Goal: Complete application form: Complete application form

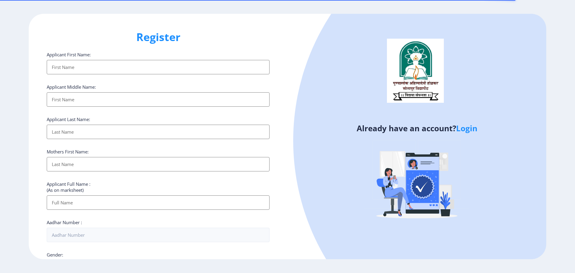
select select
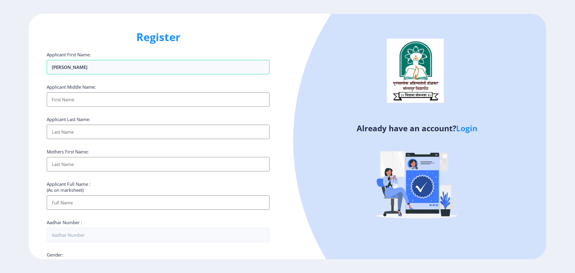
type input "[PERSON_NAME]"
click at [177, 99] on input "Applicant First Name:" at bounding box center [158, 99] width 223 height 14
type input "MOHAN"
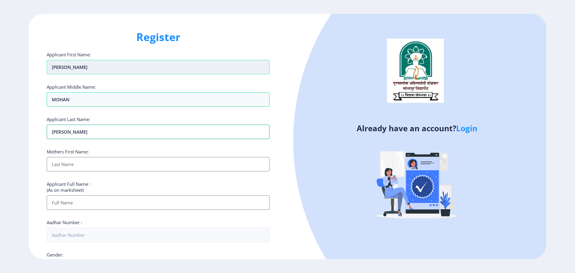
type input "[PERSON_NAME]"
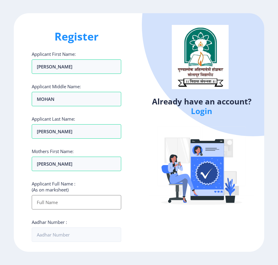
click at [150, 95] on div "Already have an account? Login" at bounding box center [201, 132] width 125 height 238
click at [58, 203] on input "Applicant First Name:" at bounding box center [76, 202] width 89 height 14
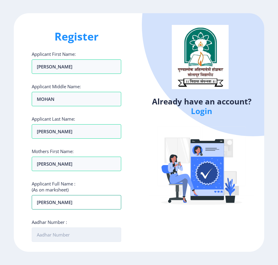
type input "[PERSON_NAME]"
click at [62, 234] on input "Aadhar Number :" at bounding box center [76, 234] width 89 height 14
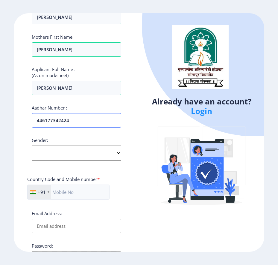
scroll to position [120, 0]
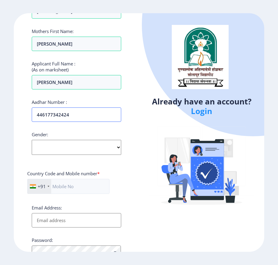
type input "446177342424"
click at [55, 145] on select "Select Gender [DEMOGRAPHIC_DATA] [DEMOGRAPHIC_DATA] Other" at bounding box center [76, 147] width 89 height 15
select select "[DEMOGRAPHIC_DATA]"
click at [32, 140] on select "Select Gender [DEMOGRAPHIC_DATA] [DEMOGRAPHIC_DATA] Other" at bounding box center [76, 147] width 89 height 15
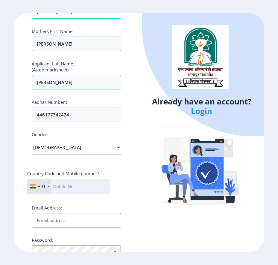
click at [59, 183] on input "text" at bounding box center [68, 186] width 82 height 15
type input "9403825187"
click at [81, 215] on input "Email Address:" at bounding box center [76, 220] width 89 height 14
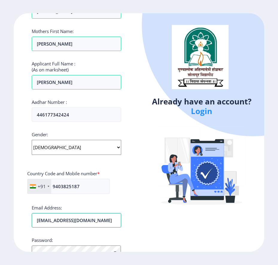
type input "[EMAIL_ADDRESS][DOMAIN_NAME]"
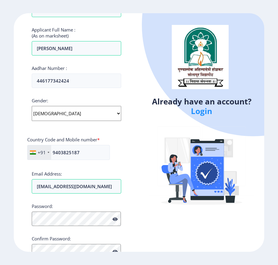
scroll to position [179, 0]
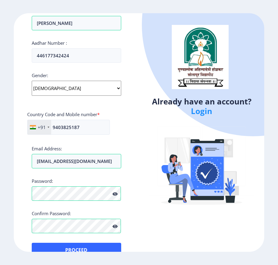
click at [117, 193] on icon at bounding box center [115, 193] width 5 height 4
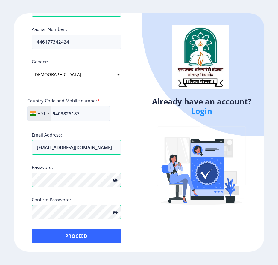
scroll to position [193, 0]
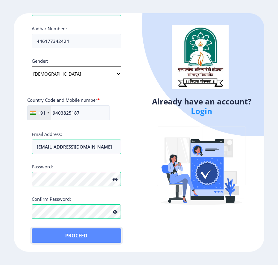
click at [68, 238] on button "Proceed" at bounding box center [76, 235] width 89 height 14
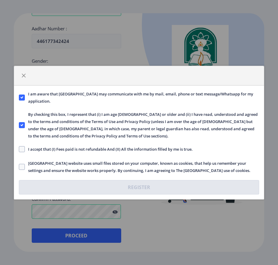
click at [28, 148] on span "I accept that (I) Fees paid is not refundable And (II) All the information fill…" at bounding box center [109, 148] width 168 height 7
click at [19, 149] on input "I accept that (I) Fees paid is not refundable And (II) All the information fill…" at bounding box center [19, 149] width 0 height 0
checkbox input "true"
click at [22, 167] on span at bounding box center [22, 167] width 6 height 6
click at [19, 167] on input "[GEOGRAPHIC_DATA] website uses small files stored on your computer, known as co…" at bounding box center [19, 166] width 0 height 0
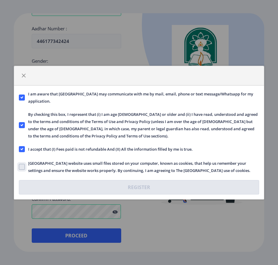
checkbox input "true"
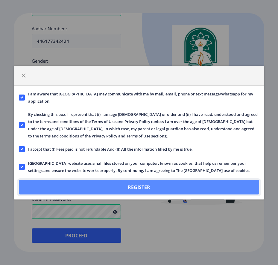
click at [144, 187] on button "Register" at bounding box center [139, 187] width 240 height 14
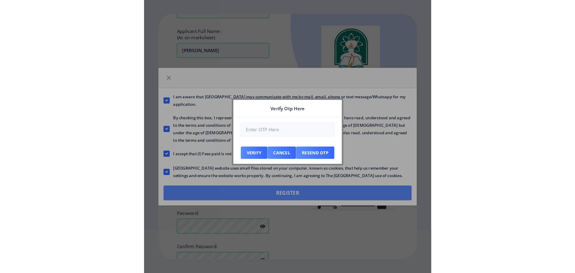
scroll to position [233, 0]
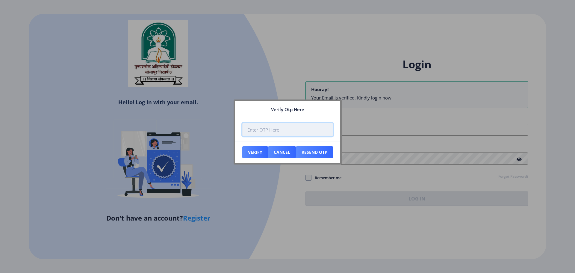
paste input "268032"
click at [258, 152] on button "Verify" at bounding box center [255, 152] width 26 height 12
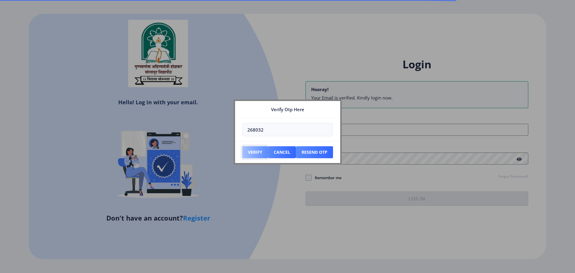
click at [252, 153] on button "Verify" at bounding box center [255, 152] width 26 height 12
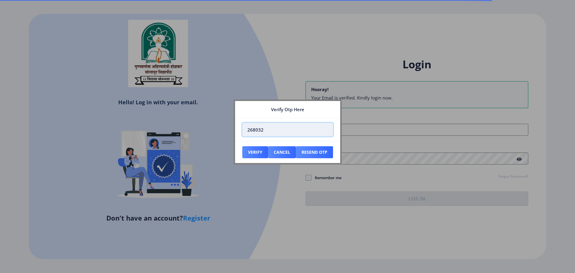
click at [274, 132] on input "268032" at bounding box center [287, 129] width 91 height 13
click at [325, 128] on input "268033" at bounding box center [287, 129] width 91 height 13
click at [325, 131] on input "268032" at bounding box center [287, 129] width 91 height 13
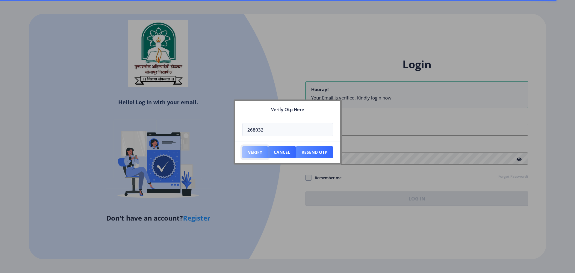
click at [258, 151] on button "Verify" at bounding box center [255, 152] width 26 height 12
click at [271, 132] on input "268032" at bounding box center [287, 129] width 91 height 13
type input "268032"
click at [255, 151] on button "Verify" at bounding box center [255, 152] width 26 height 12
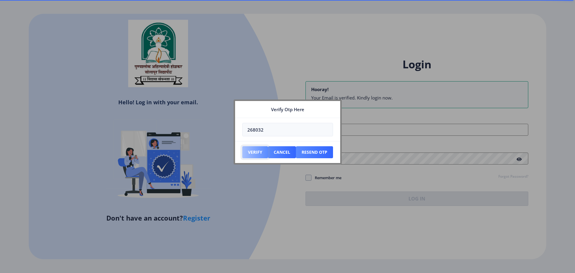
click at [255, 151] on button "Verify" at bounding box center [255, 152] width 26 height 12
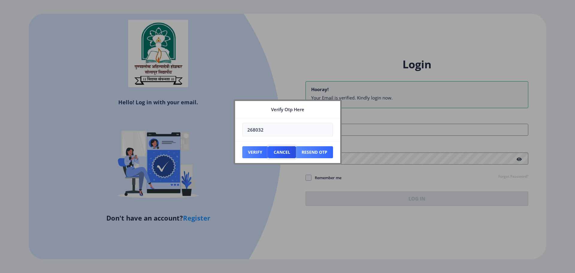
click at [277, 149] on button "Cancel" at bounding box center [282, 152] width 28 height 12
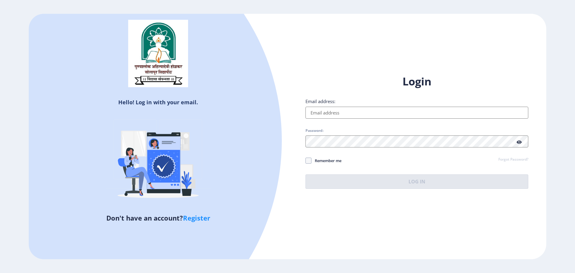
click at [318, 111] on input "Email address:" at bounding box center [417, 113] width 223 height 12
type input "[EMAIL_ADDRESS][DOMAIN_NAME]"
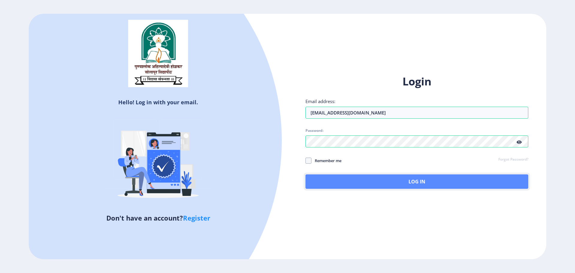
click at [420, 185] on button "Log In" at bounding box center [417, 181] width 223 height 14
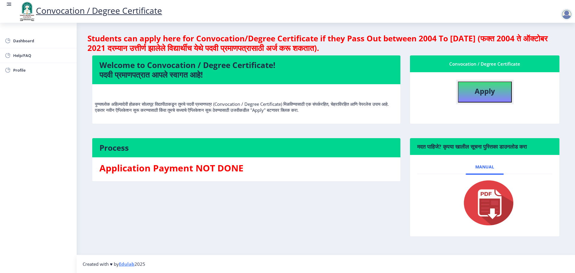
click at [491, 93] on b "Apply" at bounding box center [485, 91] width 20 height 10
select select
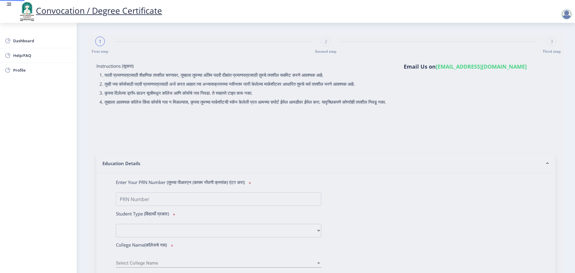
type input "[PERSON_NAME]"
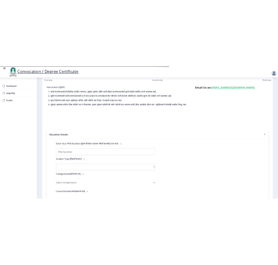
scroll to position [60, 0]
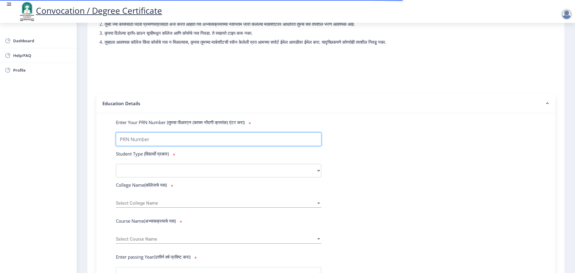
click at [155, 143] on input "Enter Your PRN Number (तुमचा पीआरएन (कायम नोंदणी क्रमांक) एंटर करा)" at bounding box center [219, 138] width 206 height 13
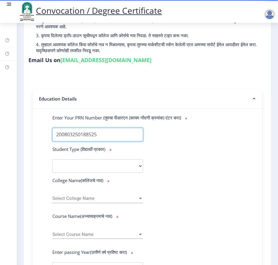
type input "200803250188525"
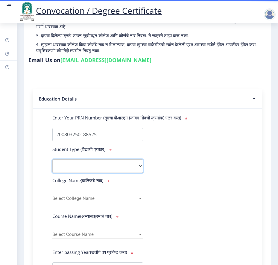
click at [105, 173] on select "Select Student Type Regular External" at bounding box center [97, 165] width 91 height 13
select select "Regular"
click at [52, 165] on select "Select Student Type Regular External" at bounding box center [97, 165] width 91 height 13
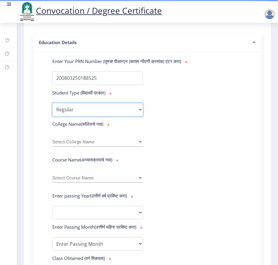
scroll to position [120, 0]
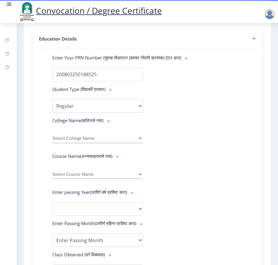
click at [92, 141] on span "Select College Name" at bounding box center [94, 138] width 85 height 5
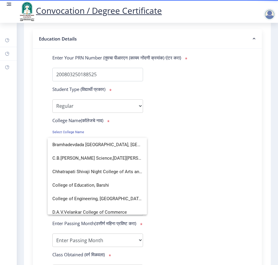
scroll to position [240, 0]
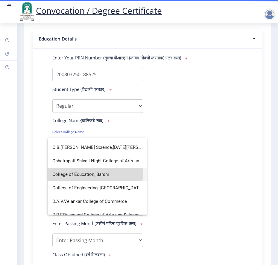
click at [91, 172] on span "College of Education, Barshi" at bounding box center [97, 173] width 90 height 13
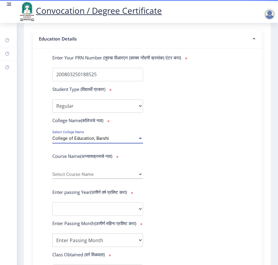
click at [86, 177] on span "Select Course Name" at bounding box center [94, 174] width 85 height 5
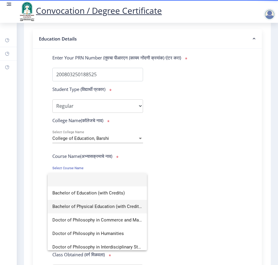
scroll to position [0, 0]
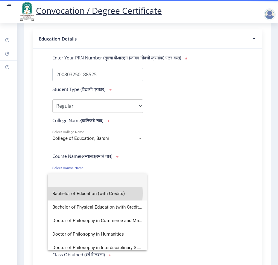
click at [78, 193] on span "Bachelor of Education (with Credits)" at bounding box center [97, 193] width 90 height 13
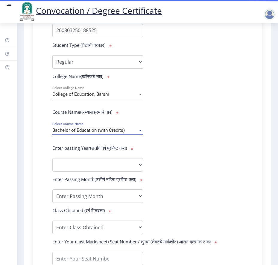
scroll to position [180, 0]
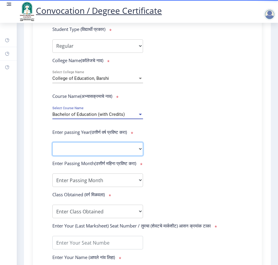
click at [108, 153] on select "2025 2024 2023 2022 2021 2020 2019 2018 2017 2016 2015 2014 2013 2012 2011 2010…" at bounding box center [97, 148] width 91 height 13
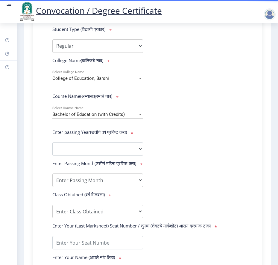
click at [163, 129] on form "Enter Your PRN Number (तुमचा पीआरएन (कायम नोंदणी क्रमांक) एंटर करा) * Student T…" at bounding box center [147, 157] width 199 height 324
click at [117, 155] on select "2025 2024 2023 2022 2021 2020 2019 2018 2017 2016 2015 2014 2013 2012 2011 2010…" at bounding box center [97, 148] width 91 height 13
select select "2009"
click at [52, 148] on select "2025 2024 2023 2022 2021 2020 2019 2018 2017 2016 2015 2014 2013 2012 2011 2010…" at bounding box center [97, 148] width 91 height 13
click at [167, 179] on form "Enter Your PRN Number (तुमचा पीआरएन (कायम नोंदणी क्रमांक) एंटर करा) * Student T…" at bounding box center [147, 157] width 199 height 324
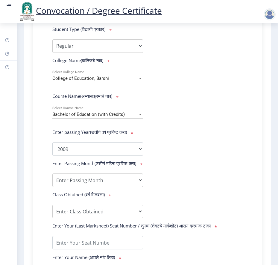
click at [136, 166] on icon at bounding box center [137, 163] width 3 height 6
click at [74, 187] on select "Enter Passing Month March April May October November December" at bounding box center [97, 179] width 91 height 13
select select "March"
click at [52, 185] on select "Enter Passing Month March April May October November December" at bounding box center [97, 179] width 91 height 13
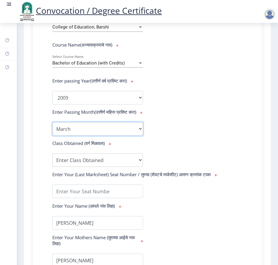
scroll to position [240, 0]
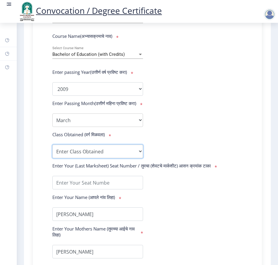
click at [106, 158] on select "Enter Class Obtained FIRST CLASS WITH DISTINCTION FIRST CLASS HIGHER SECOND CLA…" at bounding box center [97, 150] width 91 height 13
select select "FIRST CLASS"
click at [52, 156] on select "Enter Class Obtained FIRST CLASS WITH DISTINCTION FIRST CLASS HIGHER SECOND CLA…" at bounding box center [97, 150] width 91 height 13
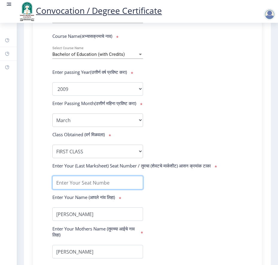
click at [109, 189] on input "textarea" at bounding box center [97, 182] width 91 height 13
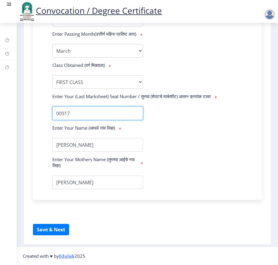
scroll to position [321, 0]
type input "00917"
click at [102, 193] on div "Enter Your PRN Number (तुमचा पीआरएन (कायम नोंदणी क्रमांक) एंटर करा) * Student T…" at bounding box center [147, 29] width 229 height 340
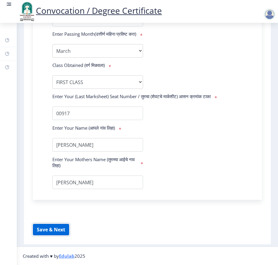
click at [47, 229] on button "Save & Next" at bounding box center [51, 228] width 36 height 11
click at [42, 226] on button "Save & Next" at bounding box center [51, 228] width 36 height 11
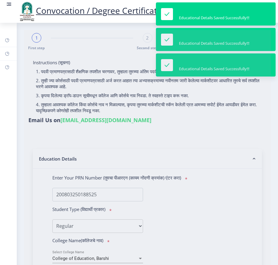
select select
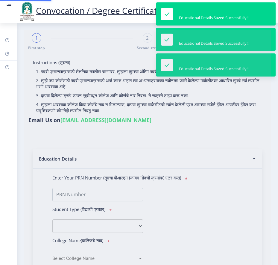
select select
type input "200803250188525"
select select "Regular"
select select "2009"
select select "March"
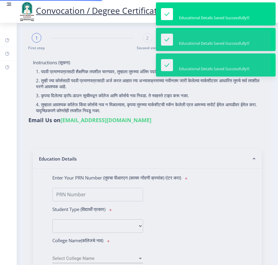
select select "FIRST CLASS"
type input "00917"
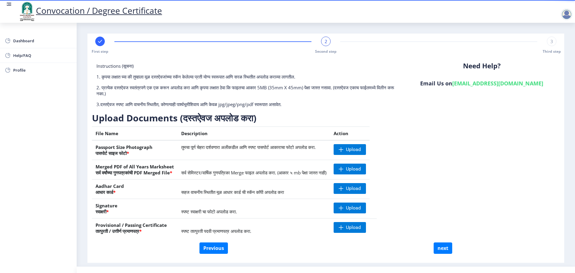
scroll to position [12, 0]
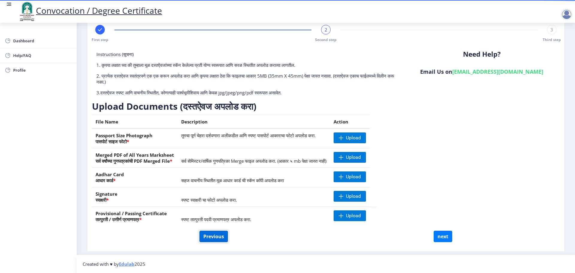
click at [212, 234] on button "Previous" at bounding box center [214, 236] width 28 height 11
select select "Regular"
select select "2009"
select select "March"
select select "FIRST CLASS"
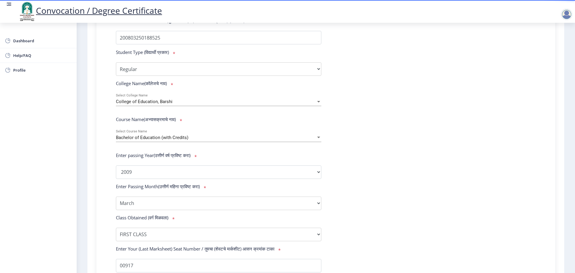
scroll to position [306, 0]
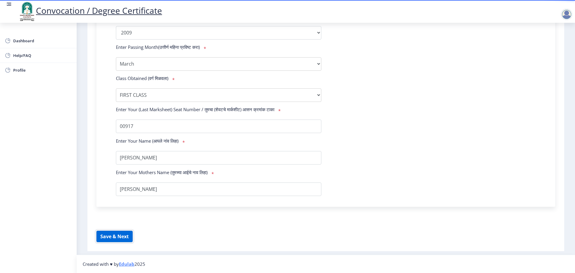
click at [113, 242] on button "Save & Next" at bounding box center [114, 236] width 36 height 11
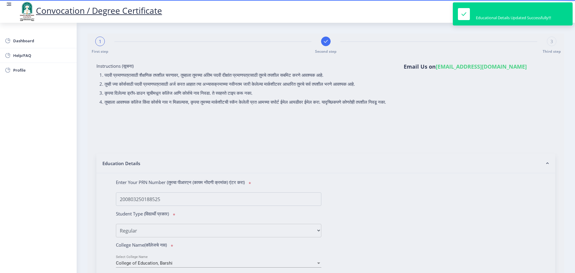
select select
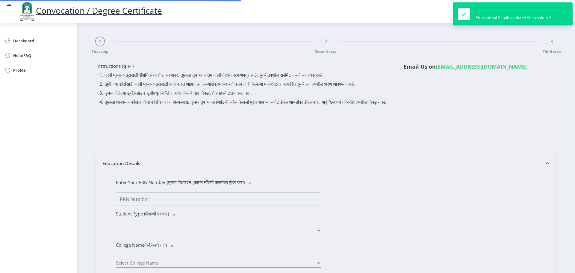
type input "200803250188525"
select select "Regular"
select select "2009"
select select "March"
select select "FIRST CLASS"
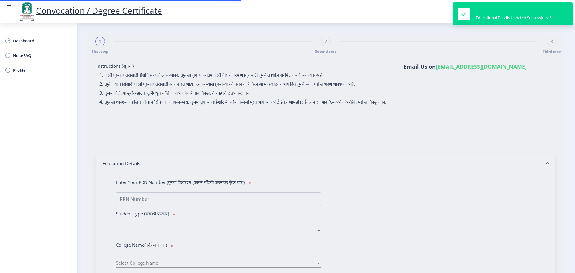
type input "00917"
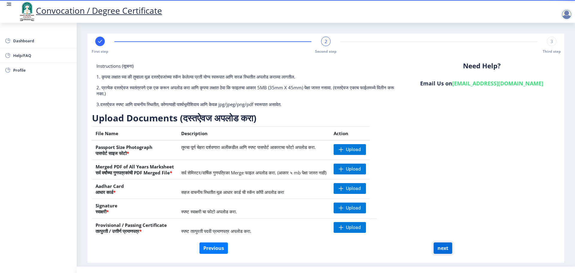
click at [441, 250] on button "next" at bounding box center [443, 247] width 19 height 11
select select
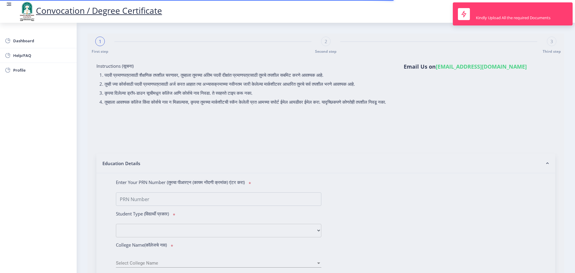
type input "200803250188525"
select select "Regular"
select select "2009"
select select "March"
select select "FIRST CLASS"
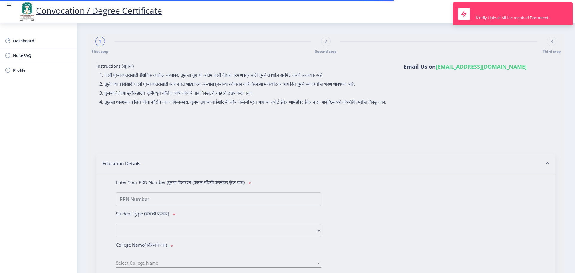
type input "00917"
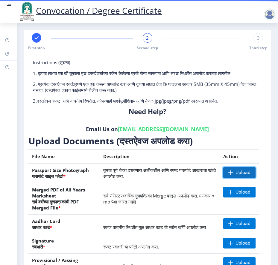
click at [247, 172] on span "Upload" at bounding box center [243, 172] width 15 height 6
click at [236, 175] on span "Upload" at bounding box center [243, 172] width 15 height 6
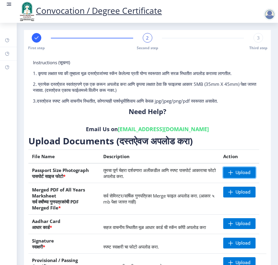
scroll to position [30, 0]
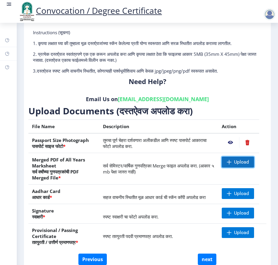
click at [227, 162] on span at bounding box center [229, 161] width 5 height 5
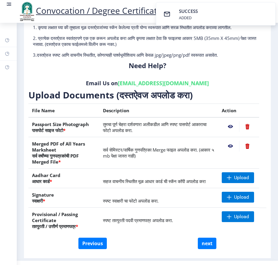
scroll to position [60, 0]
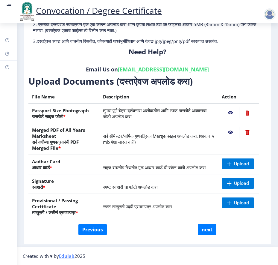
click at [189, 205] on td "स्पष्ट तात्पुरती पदवी प्रमाणपत्र अपलोड करा." at bounding box center [158, 206] width 119 height 25
click at [229, 165] on span at bounding box center [229, 163] width 5 height 5
click at [226, 166] on span "Upload" at bounding box center [238, 163] width 32 height 11
click at [227, 164] on span at bounding box center [229, 163] width 5 height 5
click at [150, 190] on span "स्पष्ट स्वाक्षरी चा फोटो अपलोड करा." at bounding box center [131, 187] width 56 height 6
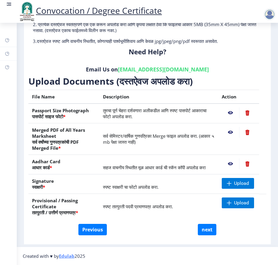
click at [221, 149] on td at bounding box center [238, 138] width 41 height 31
click at [246, 165] on nb-action at bounding box center [247, 163] width 16 height 11
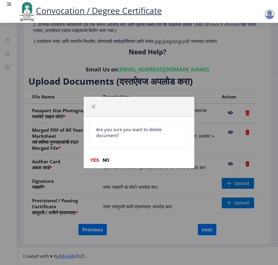
click at [94, 156] on div "Are you sure you want to delete document? YES NO" at bounding box center [139, 142] width 111 height 52
click at [94, 159] on button "YES" at bounding box center [95, 160] width 12 height 6
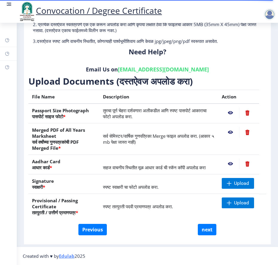
click at [167, 165] on span "सहज वाचनीय स्थितीत मूळ आधार कार्ड ची स्कॅन कॉपी अपलोड करा" at bounding box center [154, 167] width 103 height 6
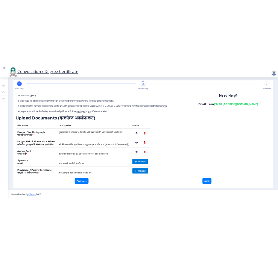
scroll to position [6, 0]
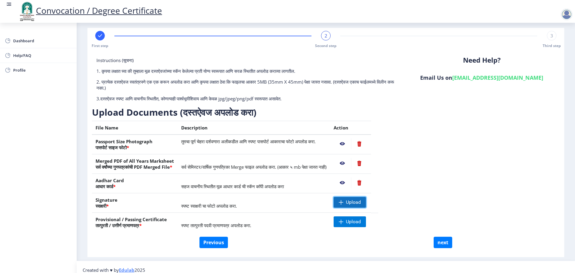
click at [361, 201] on span "Upload" at bounding box center [353, 202] width 15 height 6
click at [351, 203] on nb-action at bounding box center [342, 202] width 17 height 11
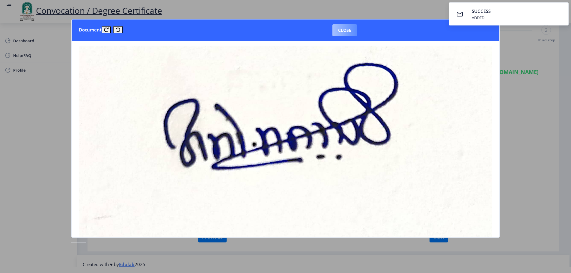
click at [341, 28] on button "Close" at bounding box center [344, 30] width 25 height 12
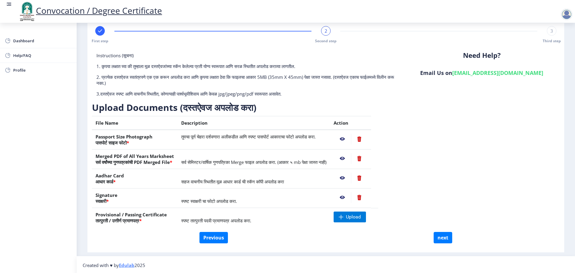
scroll to position [12, 0]
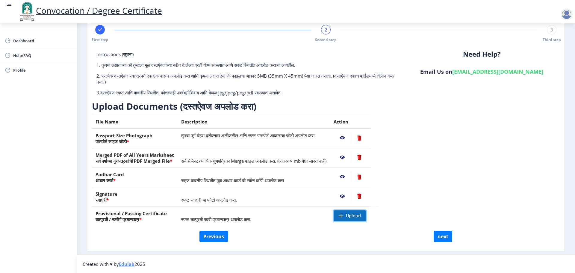
click at [361, 218] on span "Upload" at bounding box center [353, 216] width 15 height 6
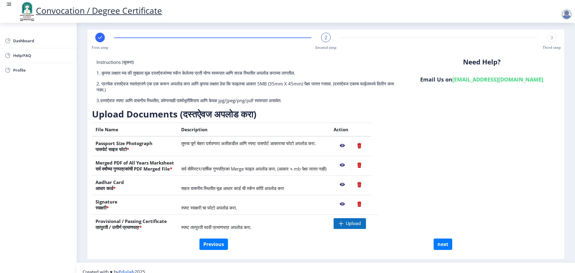
scroll to position [0, 0]
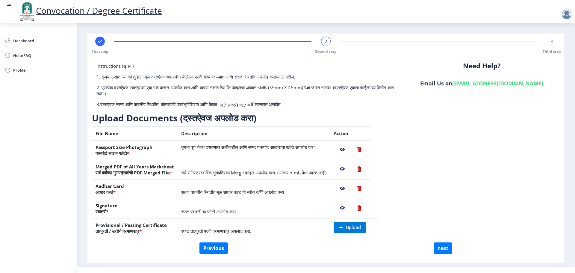
click at [351, 169] on nb-action at bounding box center [342, 169] width 17 height 11
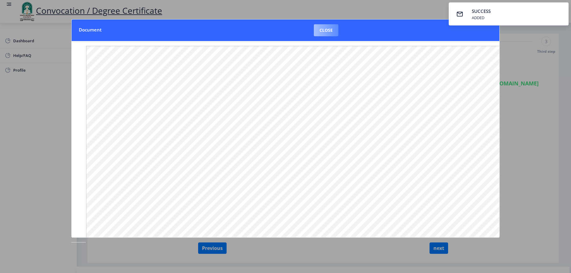
click at [328, 33] on button "Close" at bounding box center [326, 30] width 25 height 12
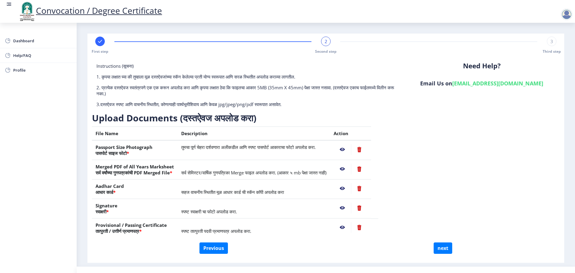
click at [351, 228] on nb-action at bounding box center [342, 227] width 17 height 11
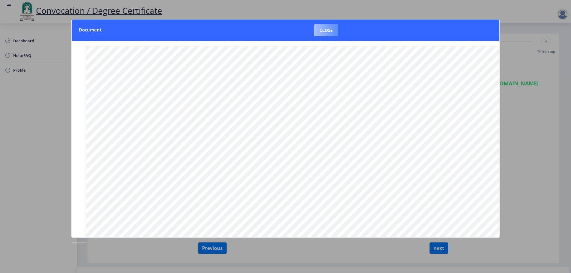
click at [321, 27] on button "Close" at bounding box center [326, 30] width 25 height 12
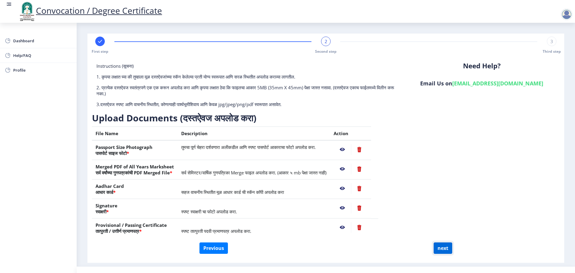
click at [442, 248] on button "next" at bounding box center [443, 247] width 19 height 11
select select
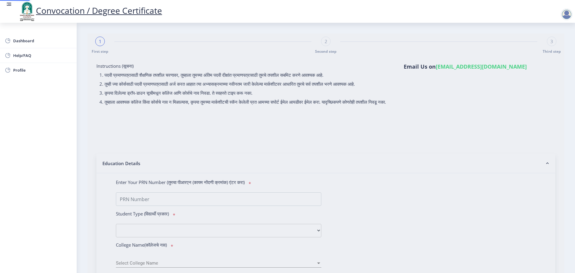
select select
type input "[PERSON_NAME]"
select select
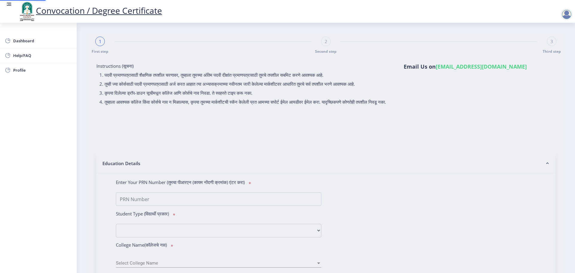
select select
type input "200803250188525"
select select "Regular"
select select "2009"
select select "March"
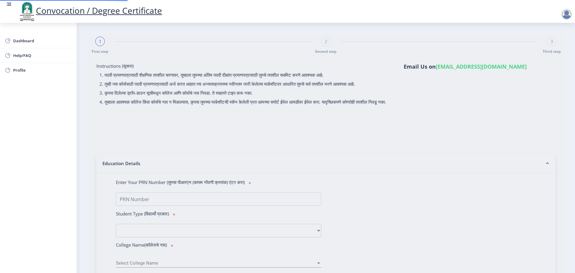
select select "FIRST CLASS"
type input "00917"
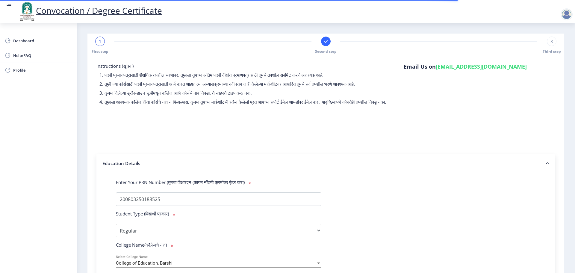
select select
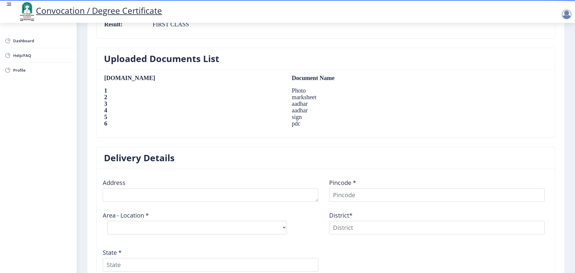
scroll to position [719, 0]
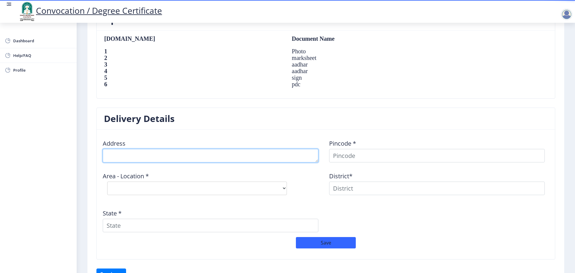
click at [155, 158] on textarea at bounding box center [211, 155] width 216 height 13
type textarea "[STREET_ADDRESS]"
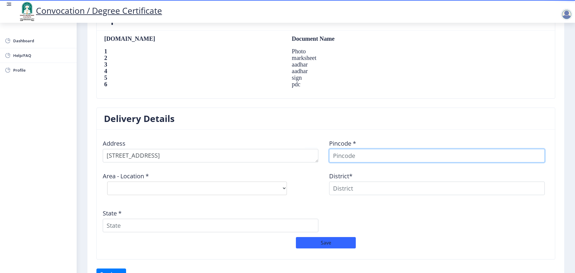
click at [345, 162] on input at bounding box center [437, 155] width 216 height 13
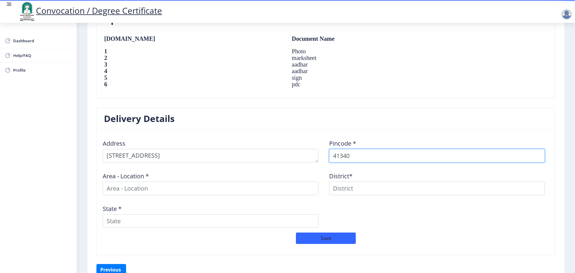
type input "413401"
select select
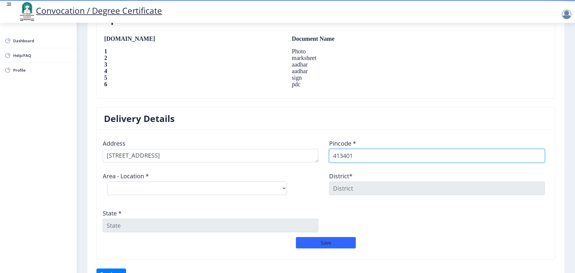
type input "413401"
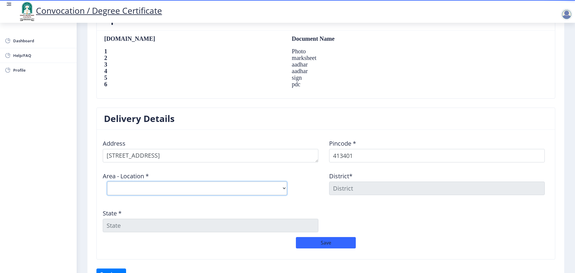
click at [198, 188] on select "Select Area Location Barshi S.O [PERSON_NAME] Deogaon B.O Gadegaon B.O Gulpoli …" at bounding box center [197, 188] width 180 height 13
select select "1: Object"
click at [107, 182] on select "Select Area Location Barshi S.O [PERSON_NAME] Deogaon B.O Gadegaon B.O Gulpoli …" at bounding box center [197, 188] width 180 height 13
type input "SOLAPUR"
type input "[GEOGRAPHIC_DATA]"
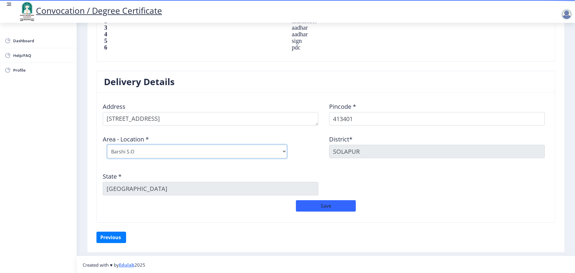
scroll to position [757, 0]
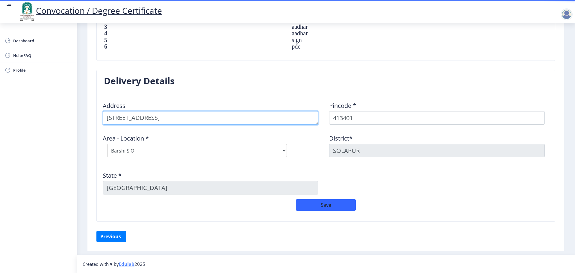
click at [224, 118] on textarea at bounding box center [211, 117] width 216 height 13
type textarea "[GEOGRAPHIC_DATA] NEAR [GEOGRAPHIC_DATA] KIRANA SHOP"
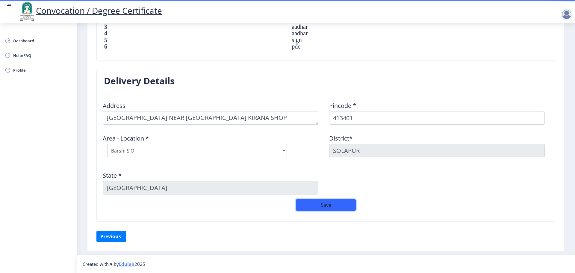
click at [333, 207] on button "Save" at bounding box center [326, 204] width 60 height 11
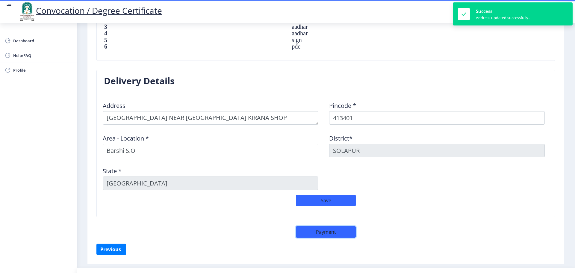
click at [328, 232] on button "Payment" at bounding box center [326, 231] width 60 height 11
select select "sealed"
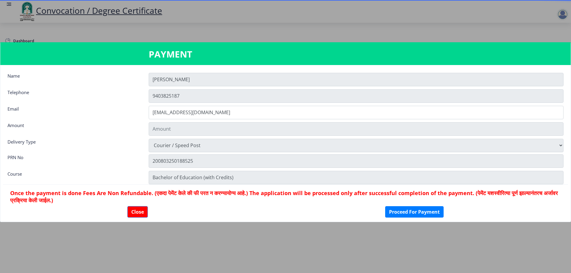
type input "2885"
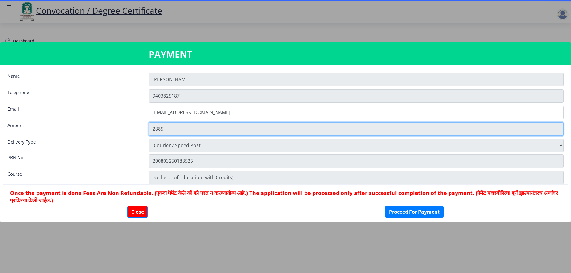
drag, startPoint x: 168, startPoint y: 128, endPoint x: 111, endPoint y: 129, distance: 57.5
click at [111, 129] on div "Amount 2885" at bounding box center [285, 128] width 565 height 13
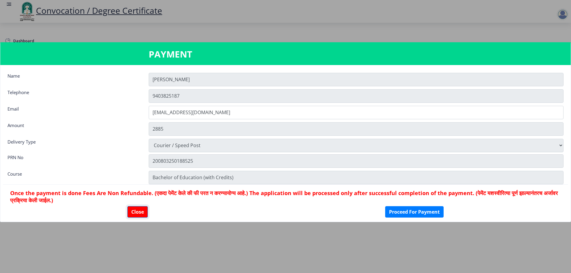
click at [146, 212] on button "Close" at bounding box center [137, 211] width 20 height 11
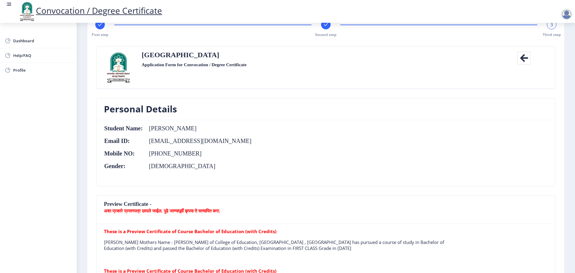
scroll to position [0, 0]
